Goal: Task Accomplishment & Management: Manage account settings

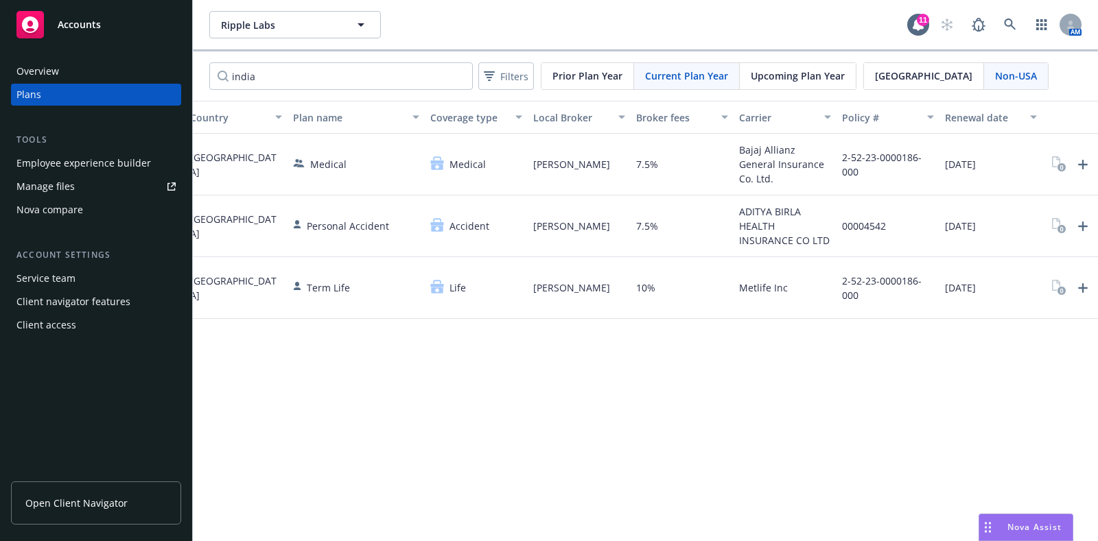
scroll to position [0, 110]
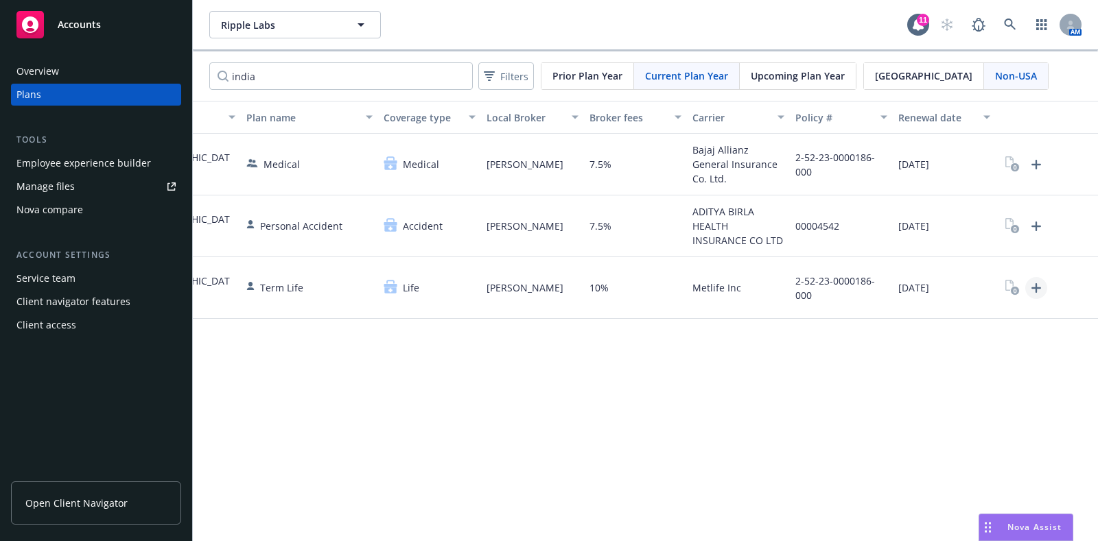
click at [1031, 282] on icon "Upload Plan Documents" at bounding box center [1036, 288] width 16 height 16
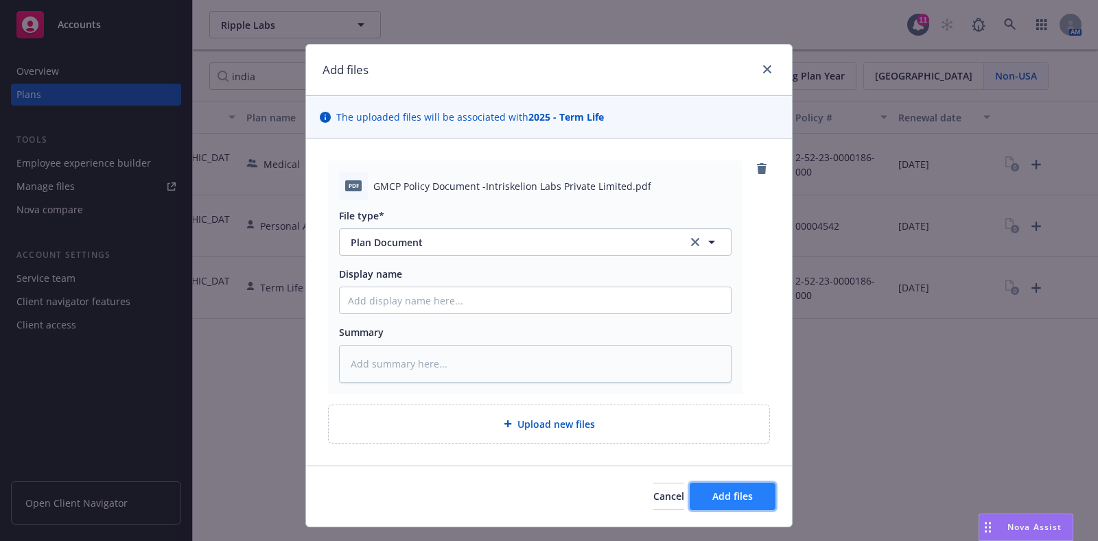
click at [719, 508] on button "Add files" at bounding box center [733, 496] width 86 height 27
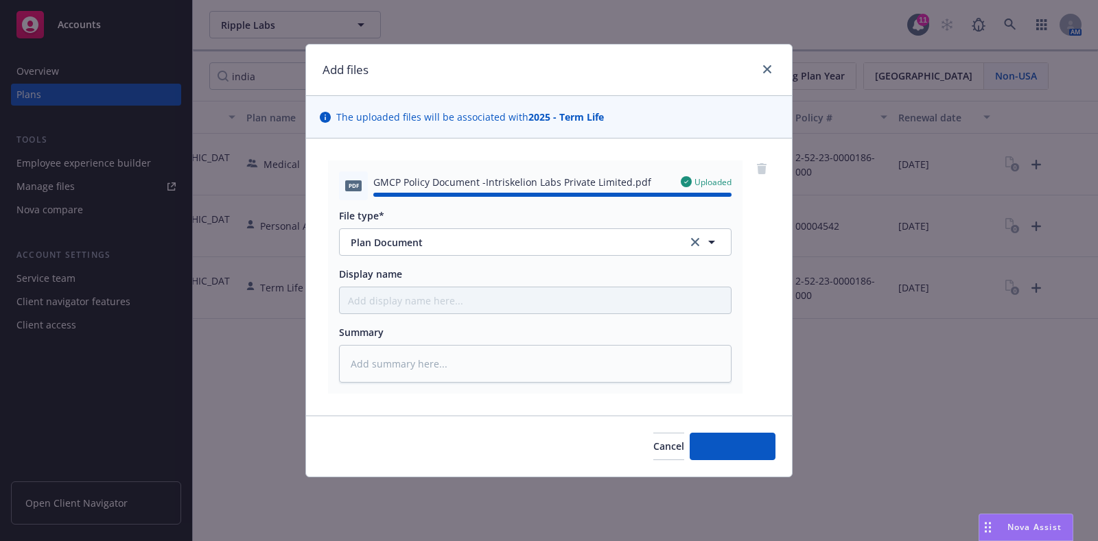
type textarea "x"
